Goal: Task Accomplishment & Management: Complete application form

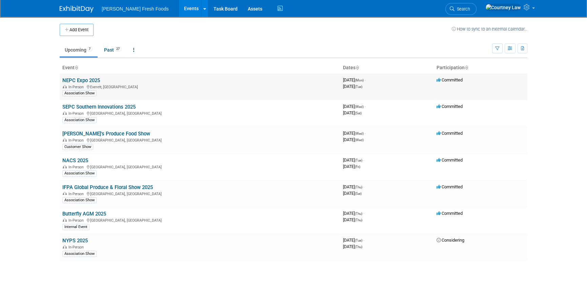
click at [81, 80] on link "NEPC Expo 2025" at bounding box center [81, 80] width 38 height 6
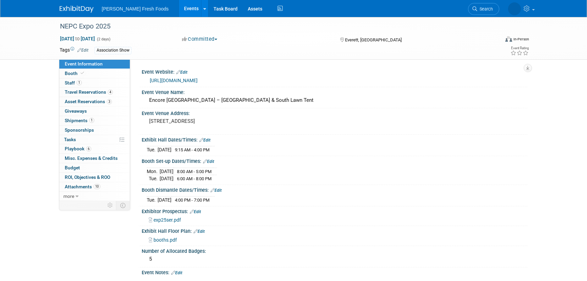
select select "Advanced Warehouse"
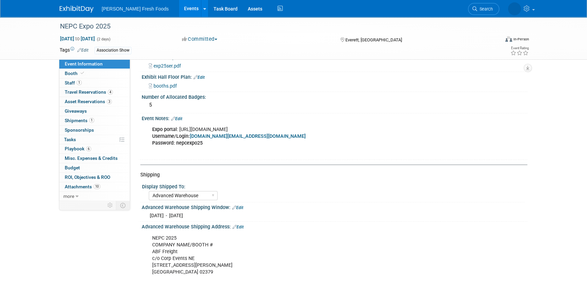
scroll to position [61, 0]
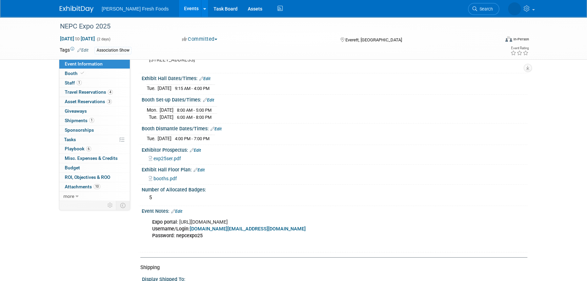
click at [163, 157] on span "exp25ser.pdf" at bounding box center [167, 158] width 27 height 5
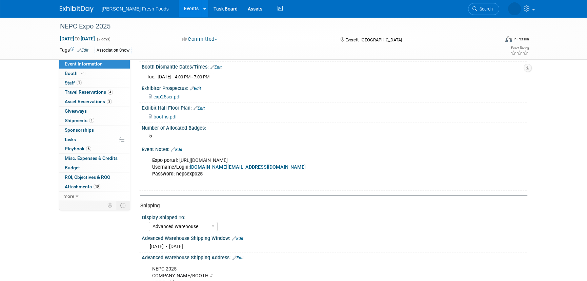
scroll to position [247, 0]
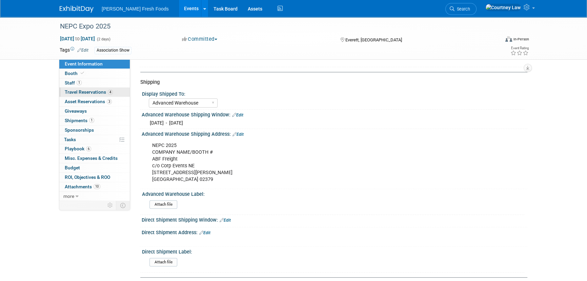
click at [77, 93] on span "Travel Reservations 4" at bounding box center [89, 91] width 48 height 5
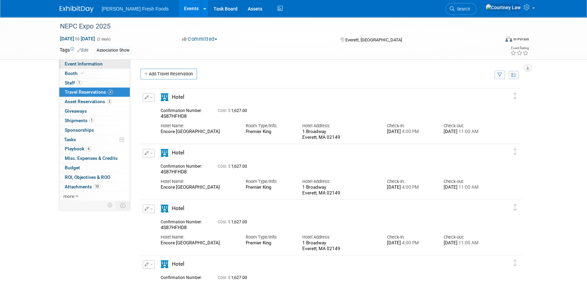
click at [81, 65] on span "Event Information" at bounding box center [84, 63] width 38 height 5
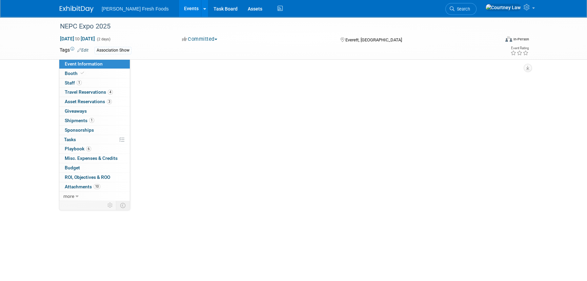
select select "Advanced Warehouse"
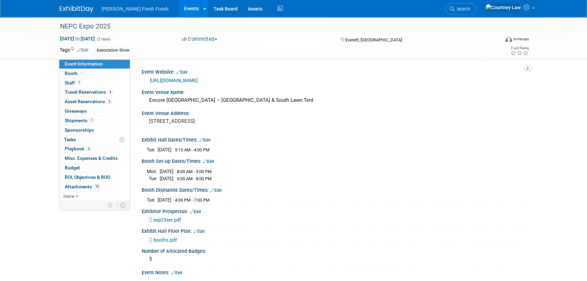
click at [198, 80] on link "https://www.newenglandproducecouncil.com/expo.html" at bounding box center [174, 80] width 48 height 5
click at [93, 121] on span "1" at bounding box center [91, 120] width 5 height 5
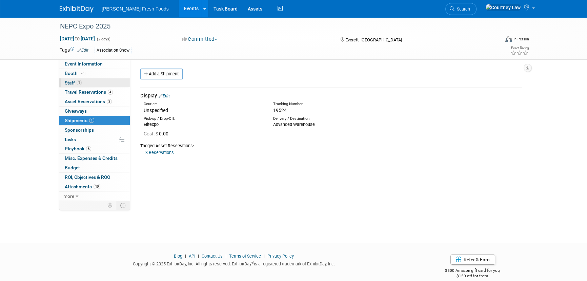
click at [98, 84] on link "1 Staff 1" at bounding box center [94, 82] width 71 height 9
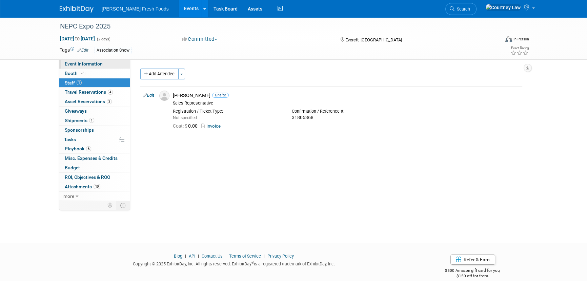
click at [98, 66] on span "Event Information" at bounding box center [84, 63] width 38 height 5
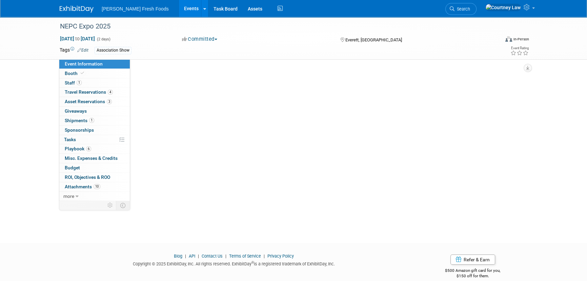
select select "Advanced Warehouse"
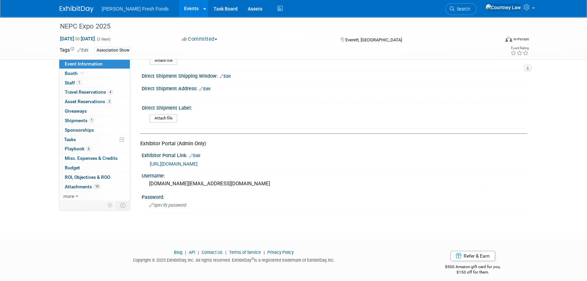
scroll to position [393, 0]
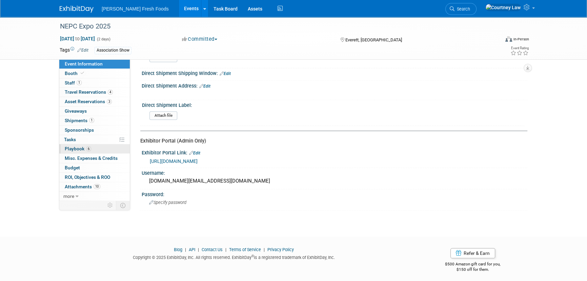
click at [80, 147] on span "Playbook 6" at bounding box center [78, 148] width 26 height 5
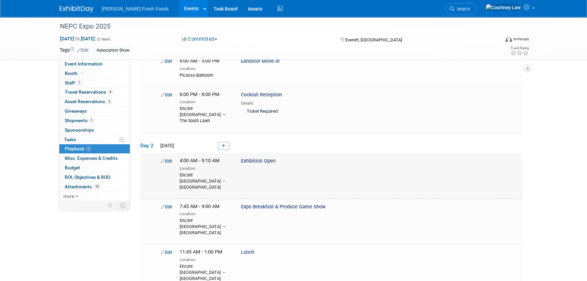
scroll to position [61, 0]
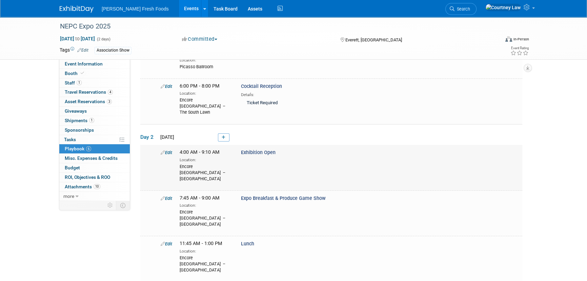
click at [203, 149] on span "4:00 AM - 9:10 AM" at bounding box center [200, 152] width 40 height 6
click at [172, 150] on link "Edit" at bounding box center [167, 152] width 12 height 5
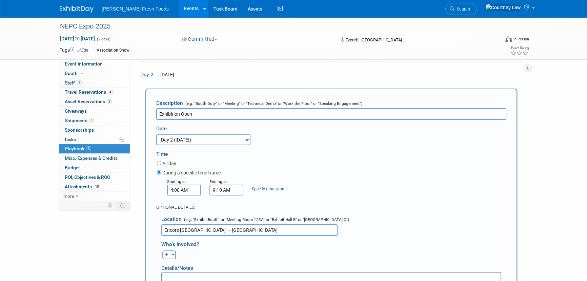
scroll to position [0, 0]
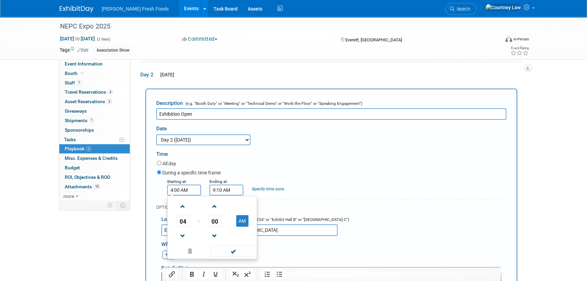
click at [193, 185] on input "4:00 AM" at bounding box center [184, 190] width 34 height 11
click at [237, 215] on button "AM" at bounding box center [242, 221] width 12 height 12
type input "4:00 PM"
click at [250, 247] on span at bounding box center [233, 251] width 46 height 12
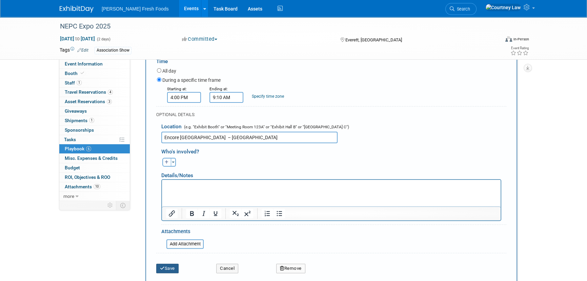
click at [170, 264] on button "Save" at bounding box center [167, 268] width 22 height 9
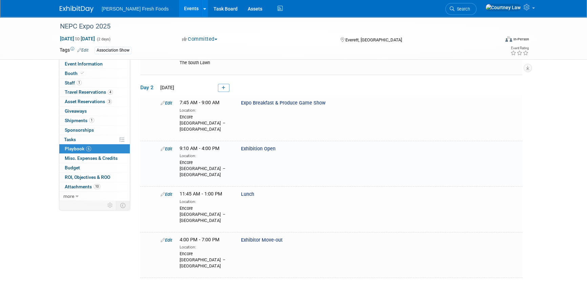
scroll to position [151, 0]
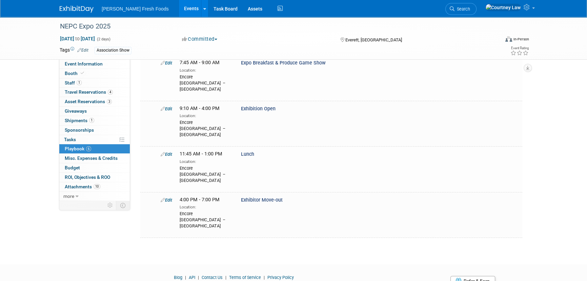
click at [73, 6] on img at bounding box center [77, 9] width 34 height 7
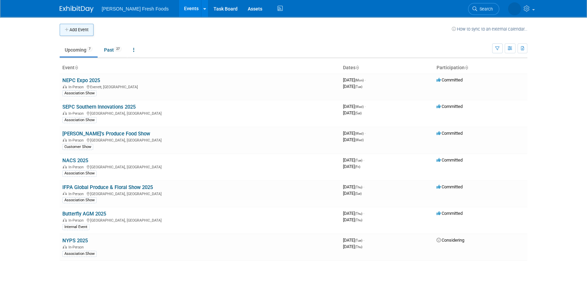
click at [67, 24] on button "Add Event" at bounding box center [77, 30] width 34 height 12
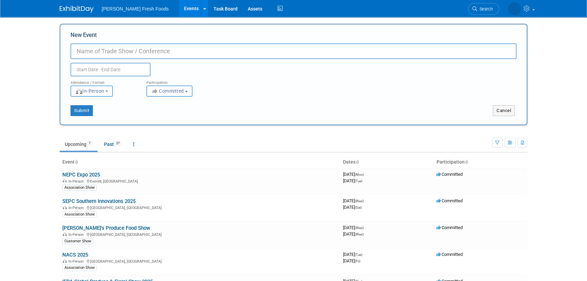
click at [92, 50] on input "New Event" at bounding box center [294, 51] width 446 height 16
type input "Elephant House Tour"
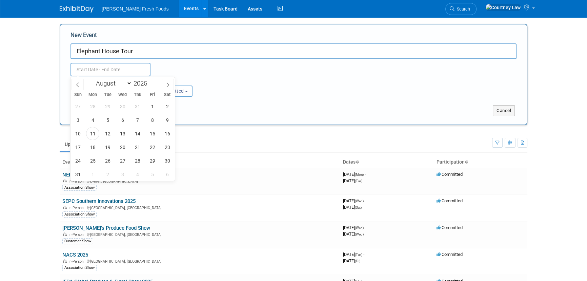
click at [73, 66] on input "text" at bounding box center [111, 70] width 80 height 14
click at [105, 162] on span "26" at bounding box center [107, 160] width 13 height 13
type input "Aug 26, 2025 to Aug 26, 2025"
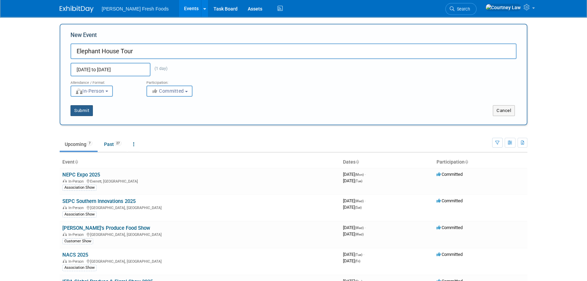
click at [86, 108] on button "Submit" at bounding box center [82, 110] width 22 height 11
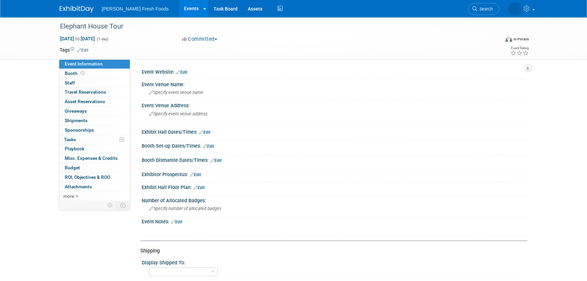
click at [83, 48] on link "Edit" at bounding box center [82, 50] width 11 height 5
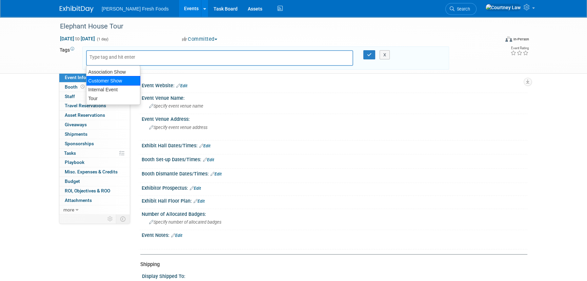
click at [114, 82] on div "Customer Show" at bounding box center [113, 80] width 54 height 9
type input "Customer Show"
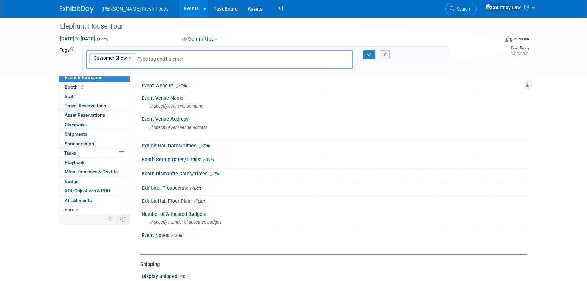
click at [127, 57] on span "Customer Show" at bounding box center [109, 58] width 35 height 7
type input "Customer Show"
click at [130, 57] on link "×" at bounding box center [131, 59] width 4 height 8
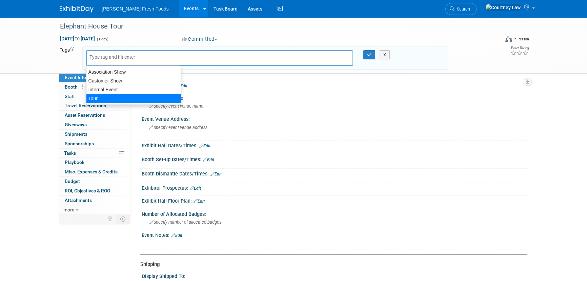
click at [105, 98] on div "Tour" at bounding box center [133, 98] width 95 height 9
type input "Tour"
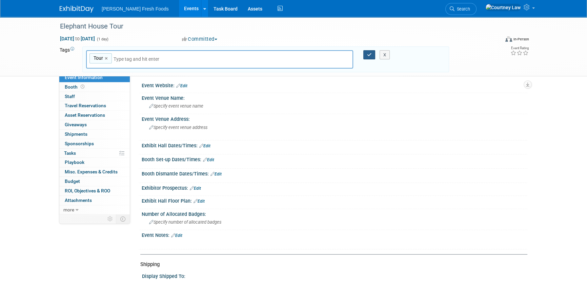
click at [368, 55] on icon "button" at bounding box center [369, 55] width 5 height 4
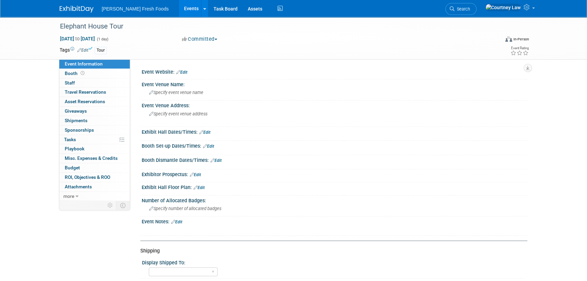
click at [27, 212] on div "Elephant House Tour Aug 26, 2025 to Aug 26, 2025 (1 day) Aug 26, 2025 to Aug 26…" at bounding box center [293, 250] width 587 height 467
click at [68, 14] on div "Bolthouse Fresh Foods Events Add Event Bulk Upload Events Shareable Event Board…" at bounding box center [294, 8] width 468 height 17
click at [69, 11] on img at bounding box center [77, 9] width 34 height 7
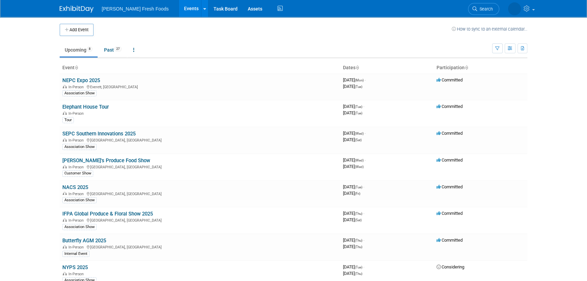
drag, startPoint x: 74, startPoint y: 27, endPoint x: 89, endPoint y: 31, distance: 15.6
click at [74, 27] on button "Add Event" at bounding box center [77, 30] width 34 height 12
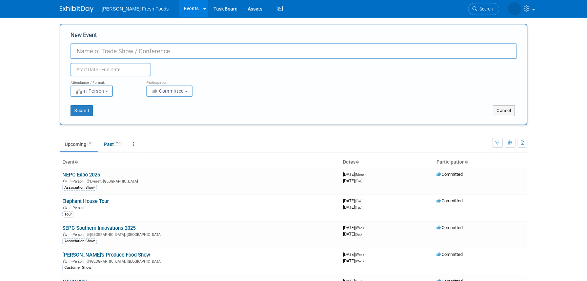
click at [110, 47] on input "New Event" at bounding box center [294, 51] width 446 height 16
click at [157, 51] on input "New Event" at bounding box center [294, 51] width 446 height 16
type input "Schnucks Tour"
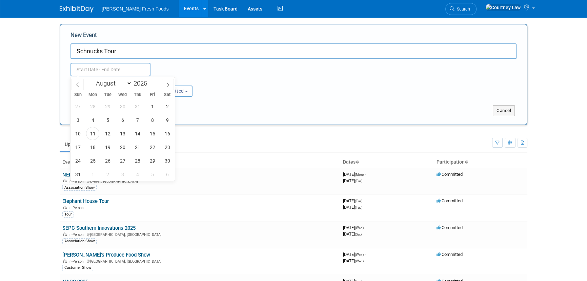
click at [133, 64] on input "text" at bounding box center [111, 70] width 80 height 14
click at [127, 149] on span "20" at bounding box center [122, 146] width 13 height 13
click at [121, 151] on span "20" at bounding box center [122, 146] width 13 height 13
type input "Aug 20, 2025 to Aug 20, 2025"
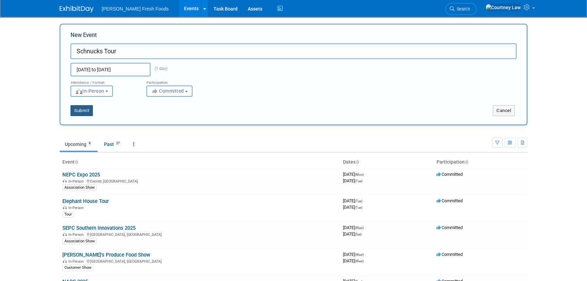
click at [85, 111] on button "Submit" at bounding box center [82, 110] width 22 height 11
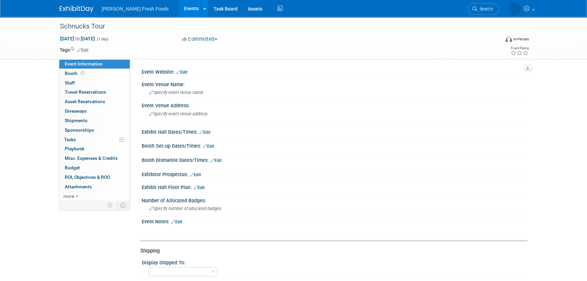
click at [85, 48] on link "Edit" at bounding box center [82, 50] width 11 height 5
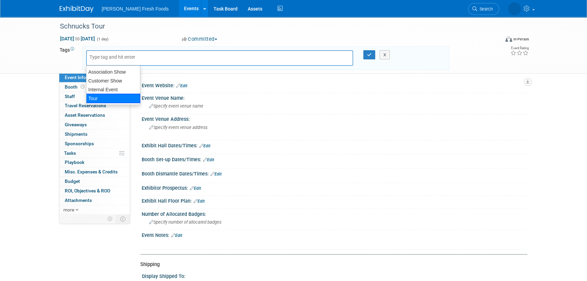
click at [116, 97] on div "Tour" at bounding box center [113, 98] width 54 height 9
type input "Tour"
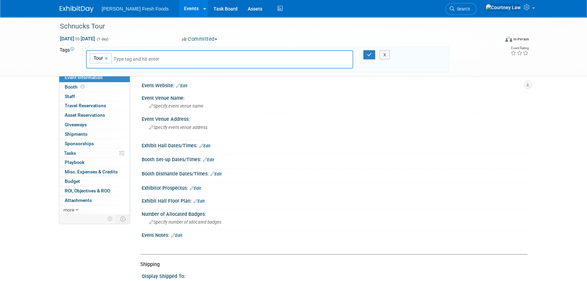
click at [373, 53] on div "X" at bounding box center [388, 54] width 31 height 9
click at [368, 55] on icon "button" at bounding box center [369, 55] width 5 height 4
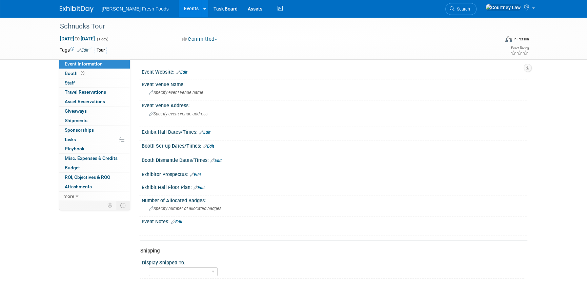
click at [76, 13] on div "Bolthouse Fresh Foods Events Add Event Bulk Upload Events Shareable Event Board…" at bounding box center [294, 8] width 468 height 17
click at [79, 9] on img at bounding box center [77, 9] width 34 height 7
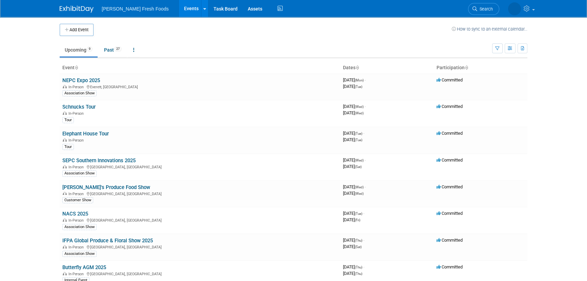
click at [21, 83] on body "[PERSON_NAME] Fresh Foods Events Add Event Bulk Upload Events Shareable Event B…" at bounding box center [293, 140] width 587 height 281
